Goal: Navigation & Orientation: Find specific page/section

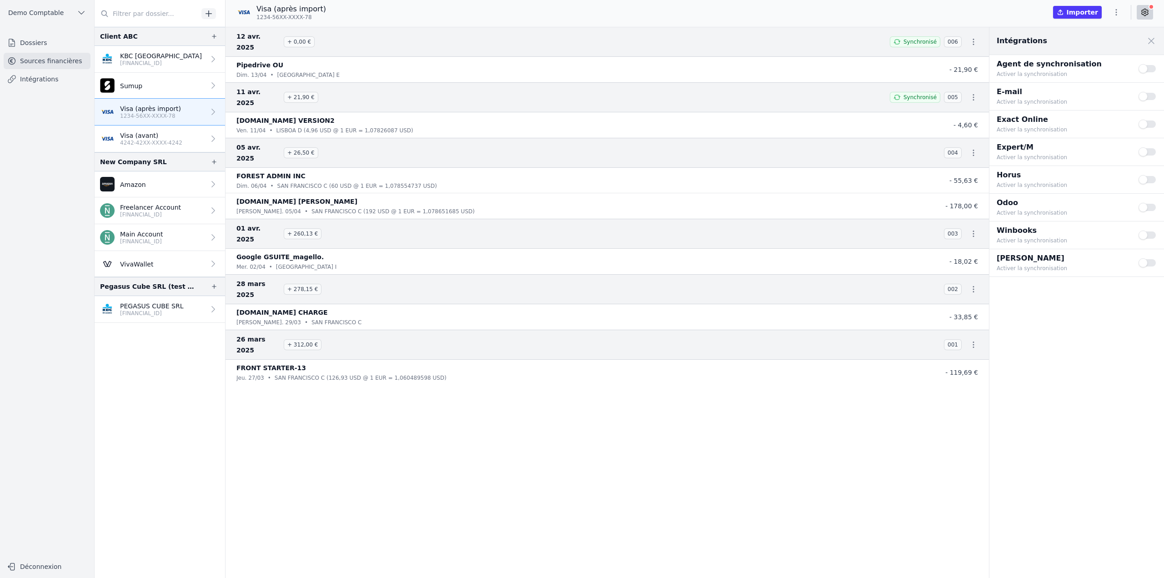
click at [176, 59] on link "KBC Brussels BE33 7360 5969 2046" at bounding box center [160, 59] width 131 height 27
